Goal: Information Seeking & Learning: Learn about a topic

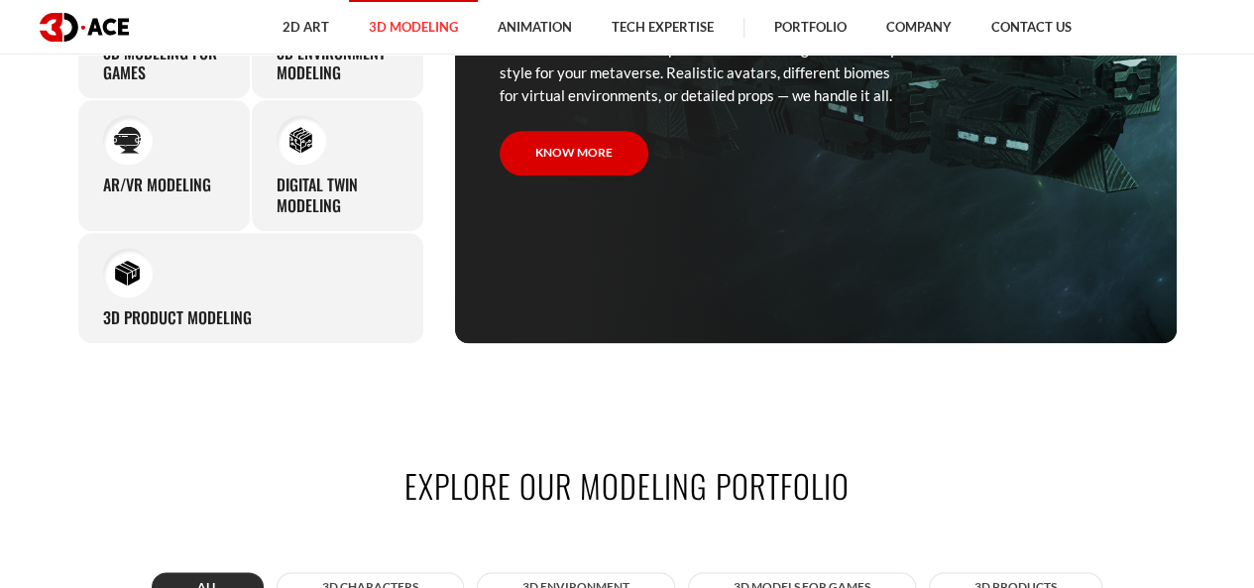
scroll to position [884, 0]
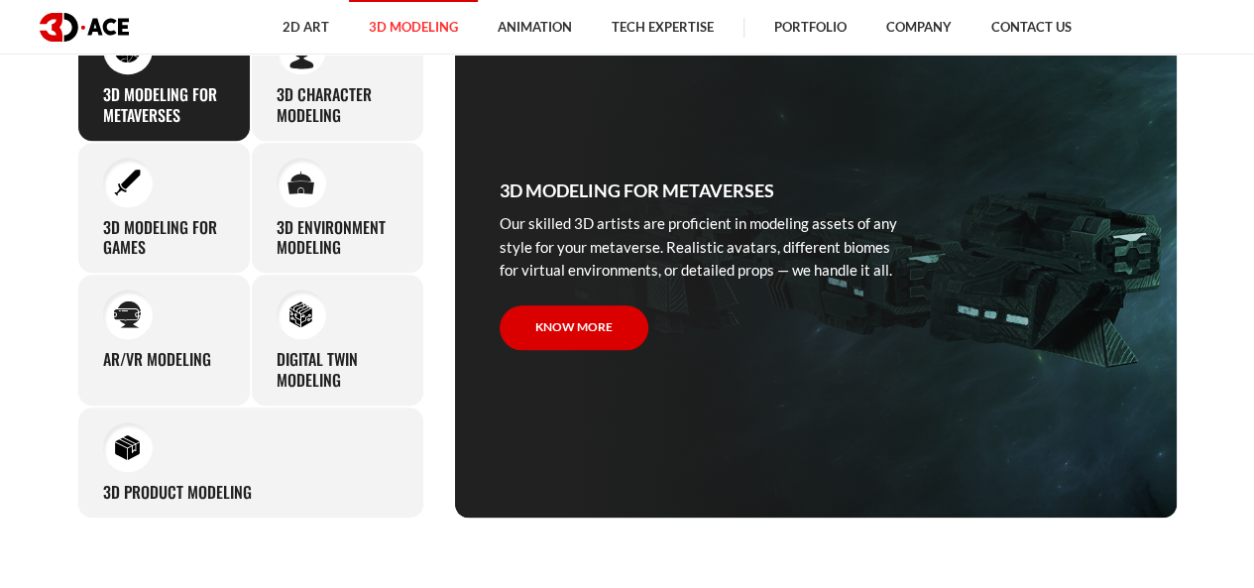
click at [642, 217] on p "Our skilled 3D artists are proficient in modeling assets of any style for your …" at bounding box center [703, 246] width 406 height 69
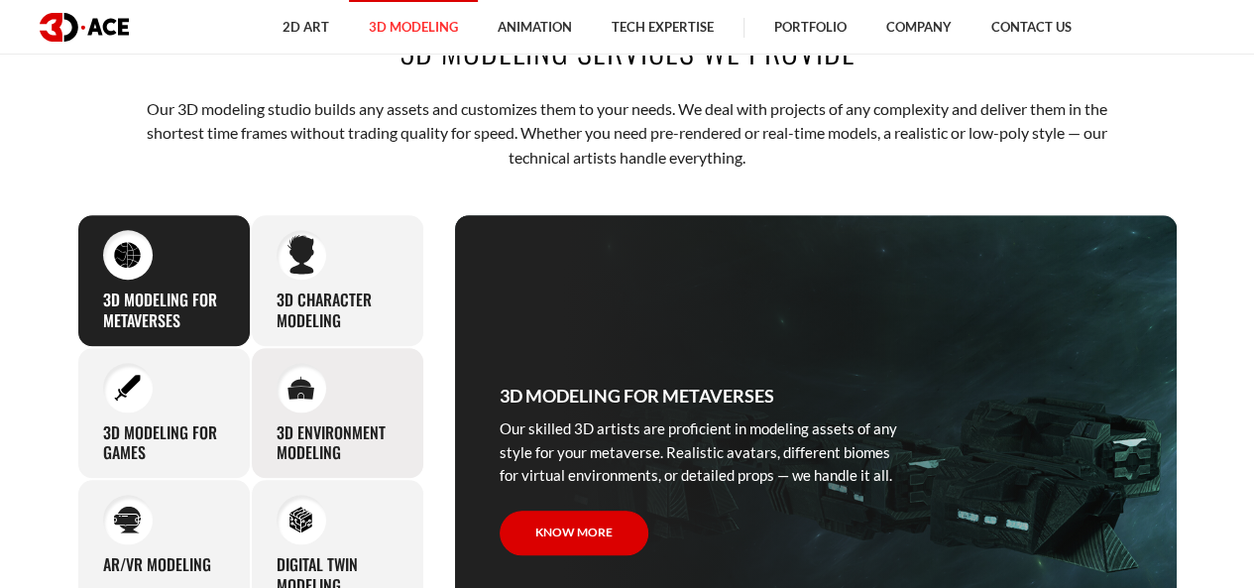
scroll to position [678, 0]
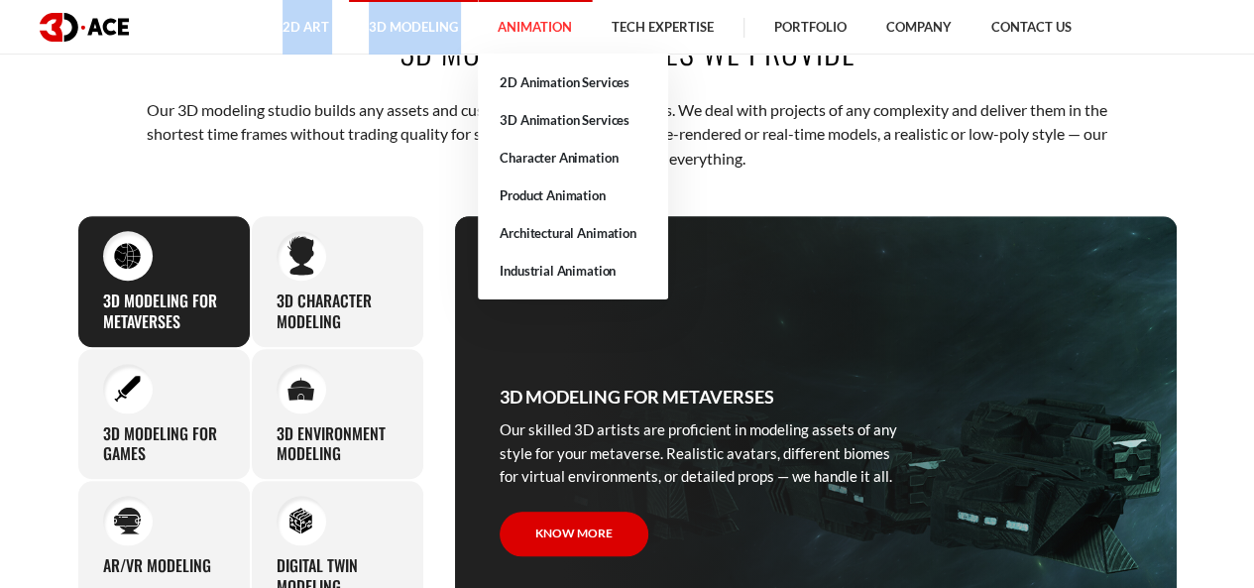
drag, startPoint x: 196, startPoint y: 27, endPoint x: 479, endPoint y: 44, distance: 283.0
click at [479, 44] on ul "2D Art 2D Character Design 2D Environment Art 2D Concept Art Slot Art UI/UX Des…" at bounding box center [677, 27] width 1074 height 55
copy ul "2D Art 2D Character Design 2D Environment Art 2D Concept Art Slot Art UI/UX Des…"
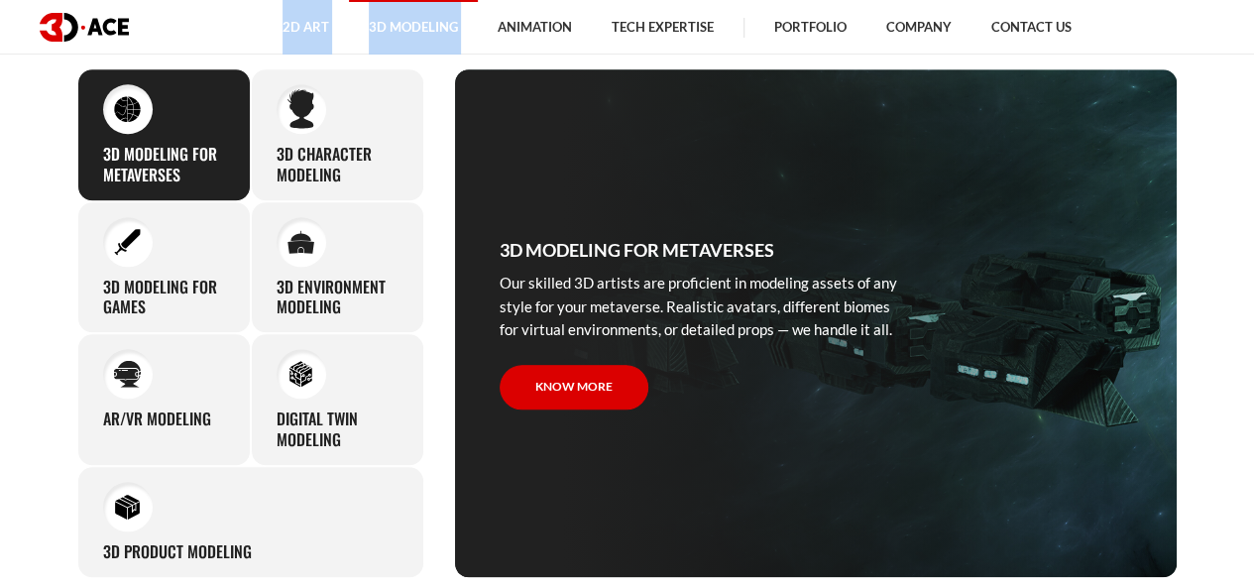
scroll to position [864, 0]
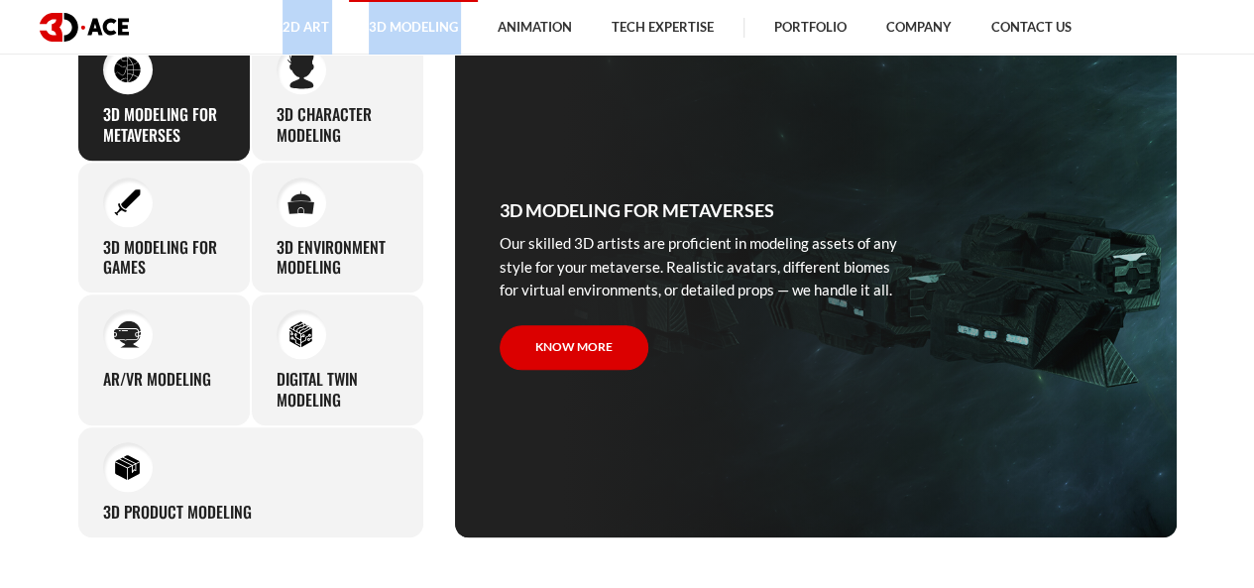
drag, startPoint x: 291, startPoint y: 559, endPoint x: 155, endPoint y: 93, distance: 485.5
click at [155, 93] on div "3D modeling services we provide Our 3D modeling studio builds any assets and cu…" at bounding box center [627, 190] width 1130 height 815
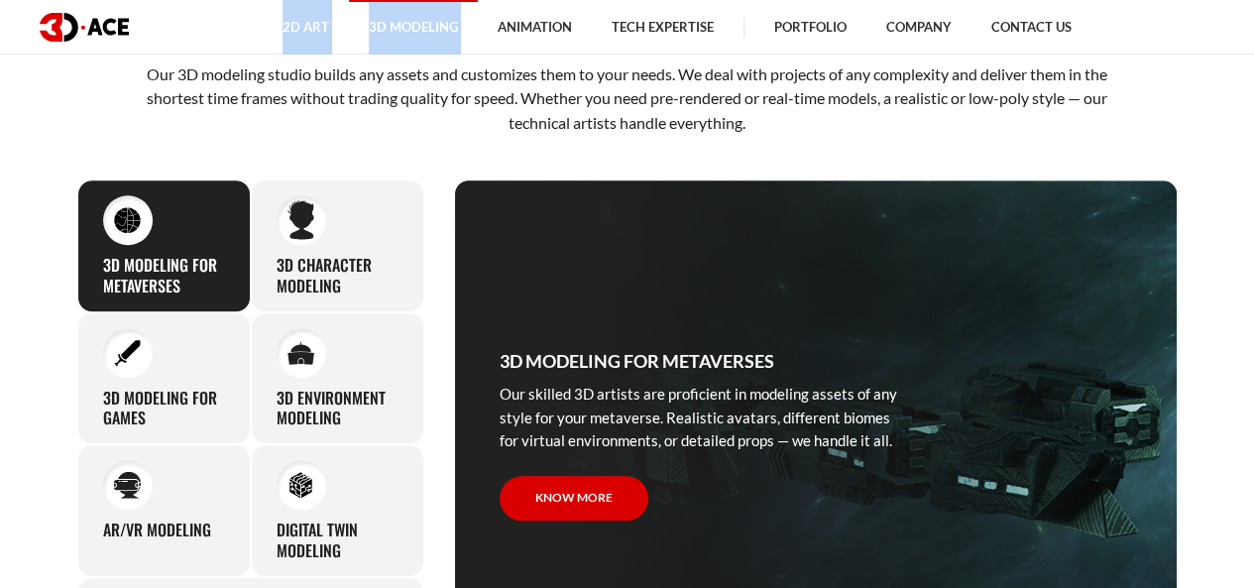
scroll to position [707, 0]
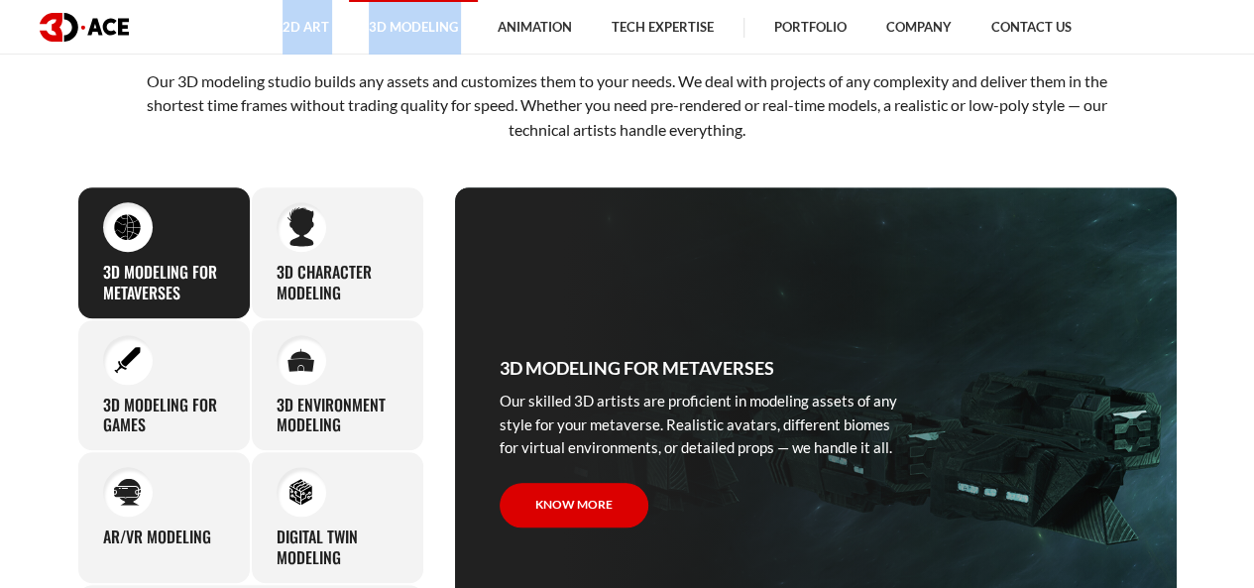
copy div "3D Modeling for Metaverses Our skilled 3D artists are proficient in modeling as…"
